Goal: Transaction & Acquisition: Book appointment/travel/reservation

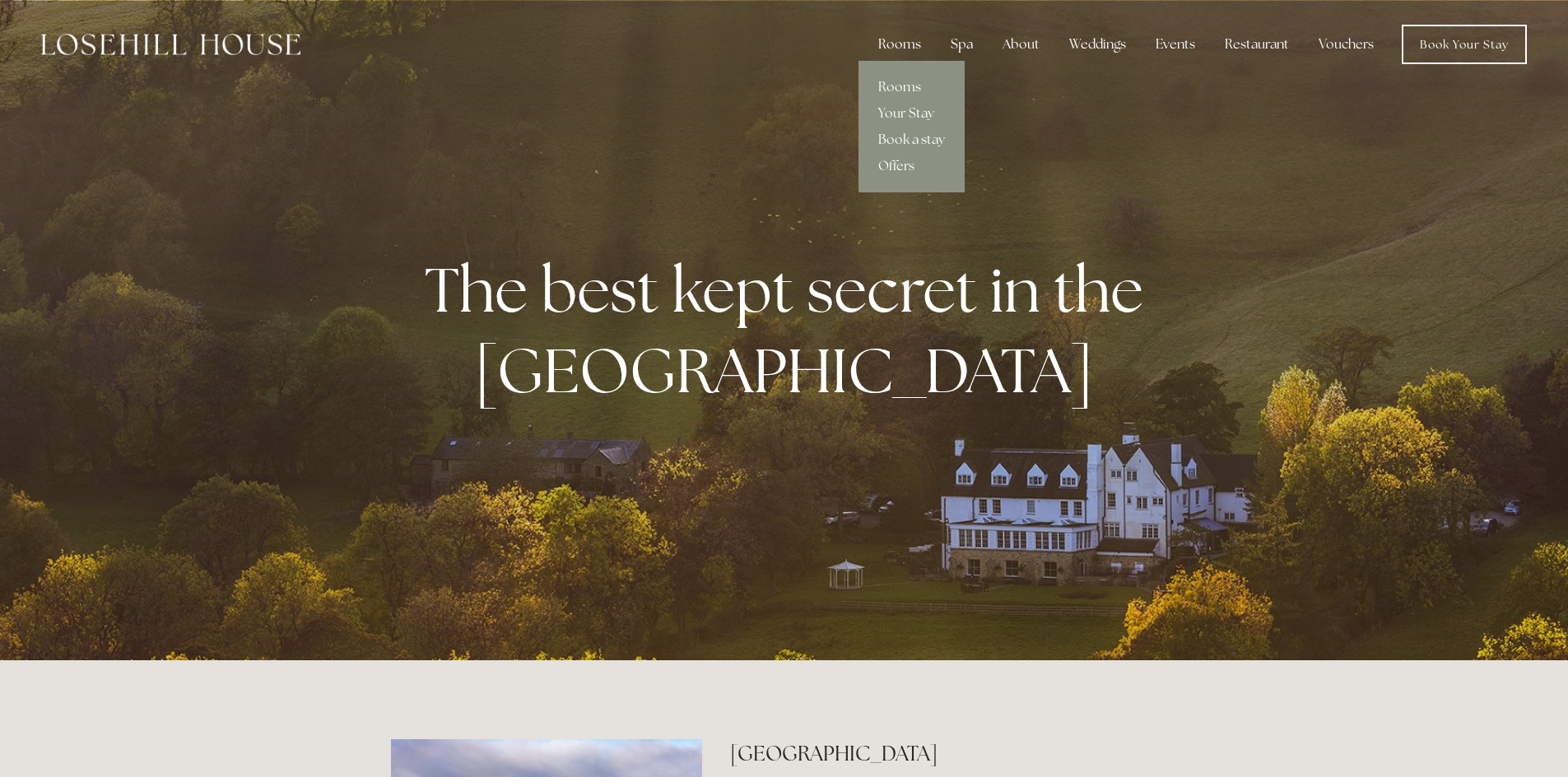
click at [897, 43] on div "Rooms" at bounding box center [899, 44] width 69 height 33
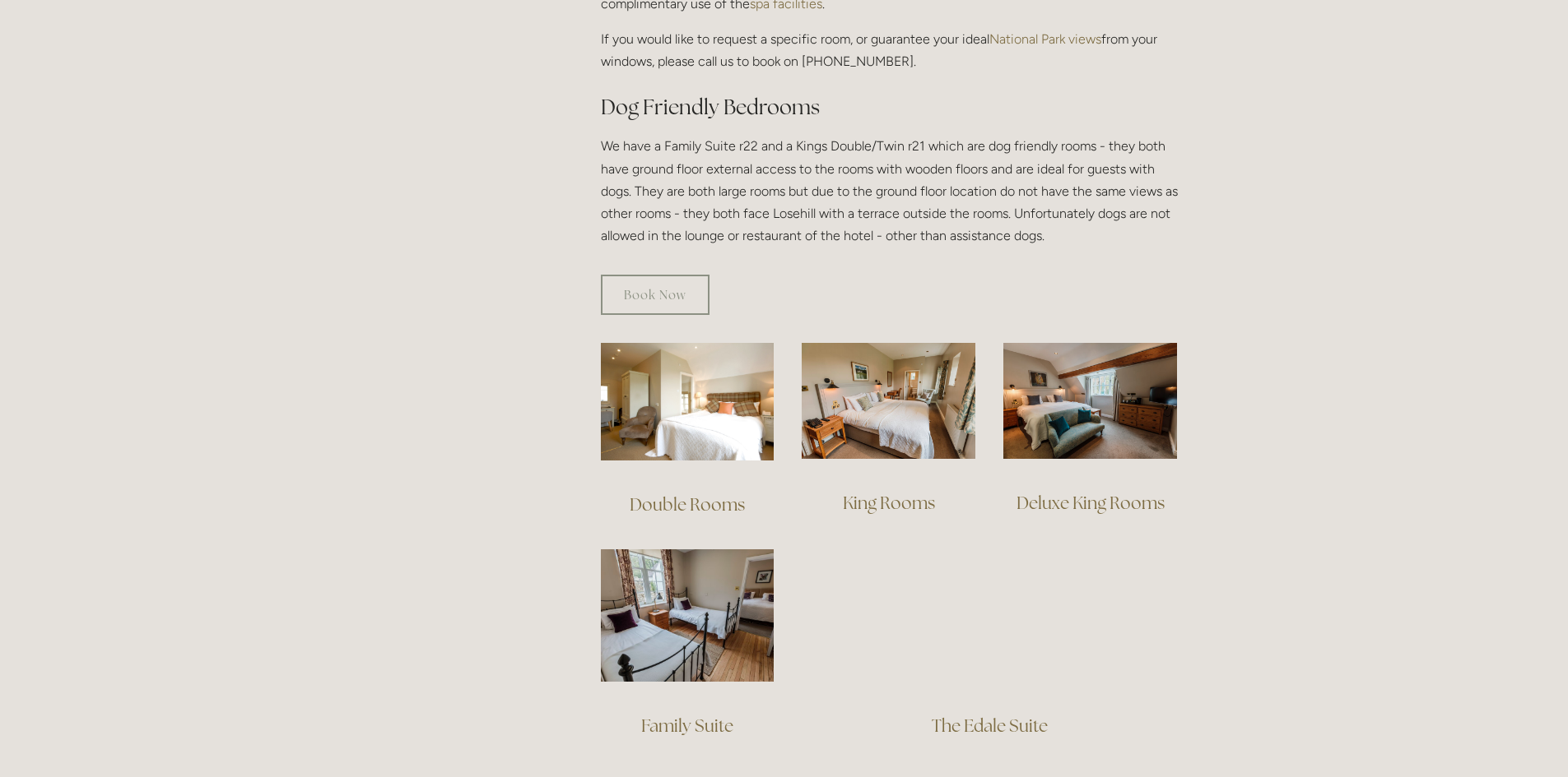
scroll to position [905, 0]
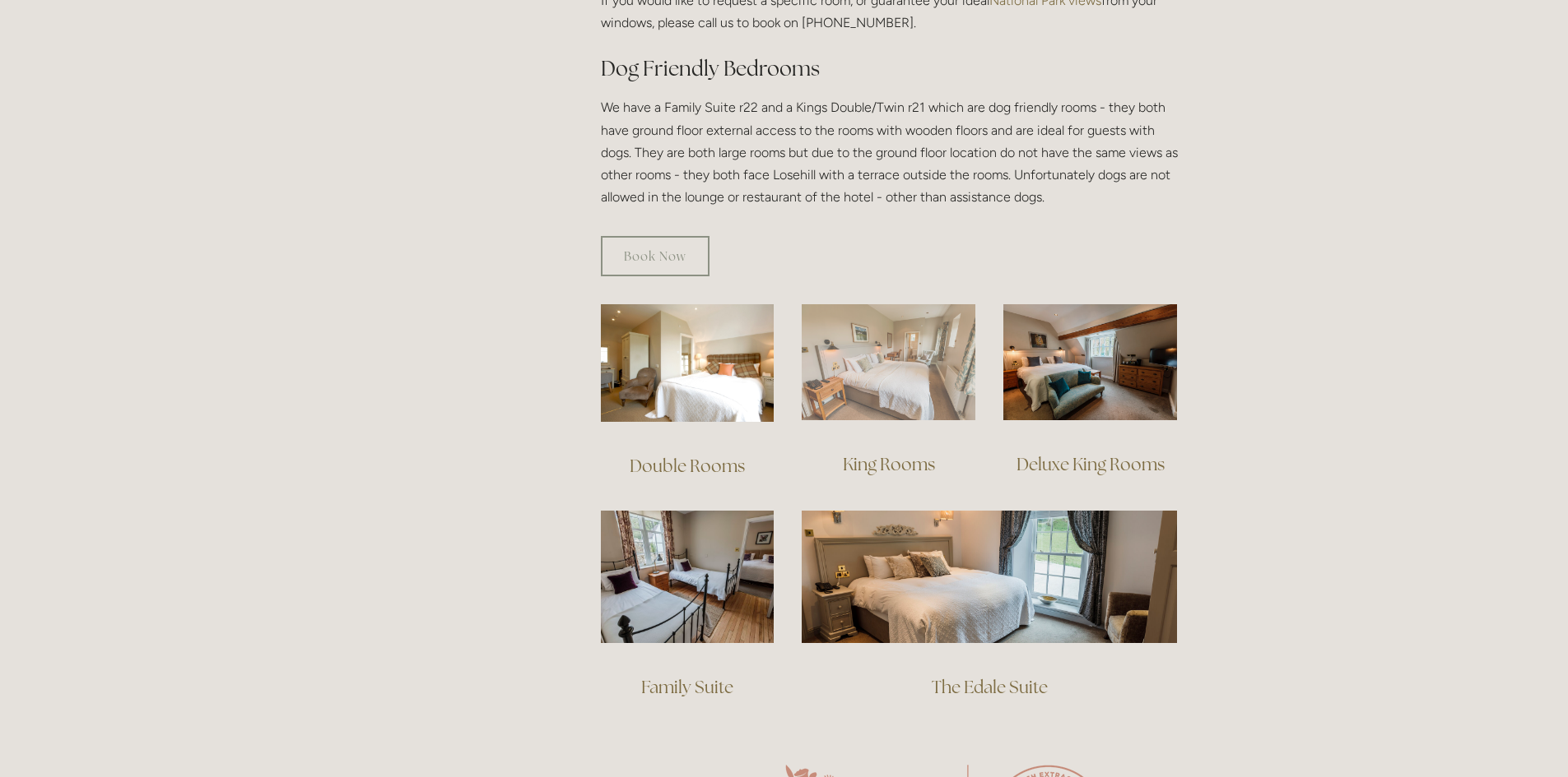
click at [884, 357] on img at bounding box center [889, 363] width 174 height 116
